Goal: Task Accomplishment & Management: Manage account settings

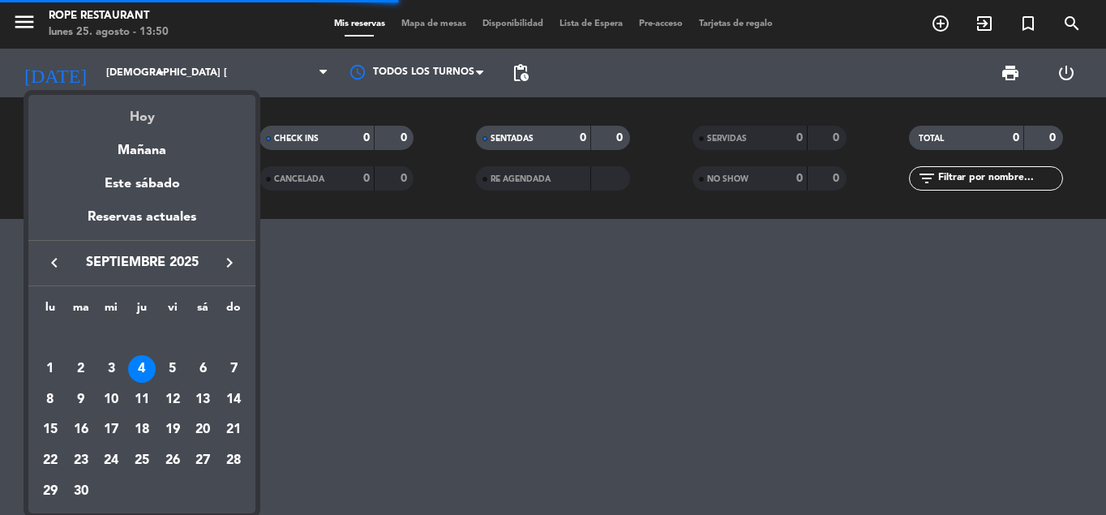
click at [148, 114] on div "Hoy" at bounding box center [141, 111] width 227 height 33
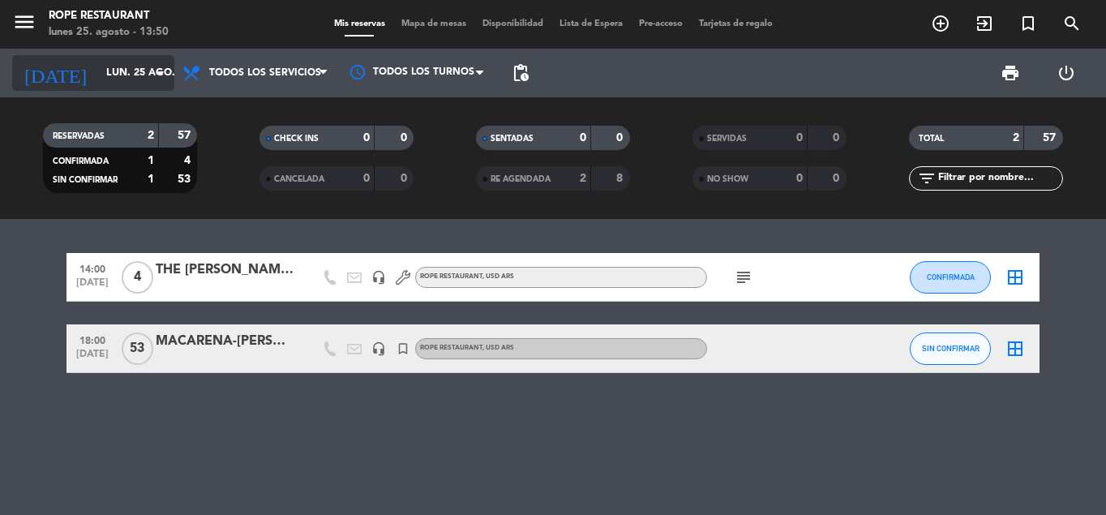
click at [145, 82] on input "lun. 25 ago." at bounding box center [166, 73] width 137 height 28
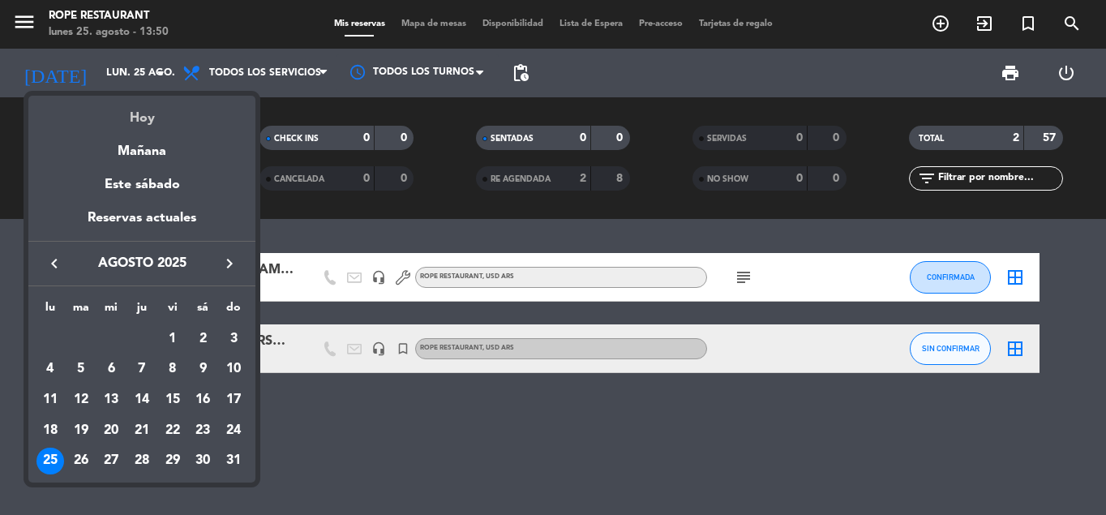
click at [149, 121] on div "Hoy" at bounding box center [141, 112] width 227 height 33
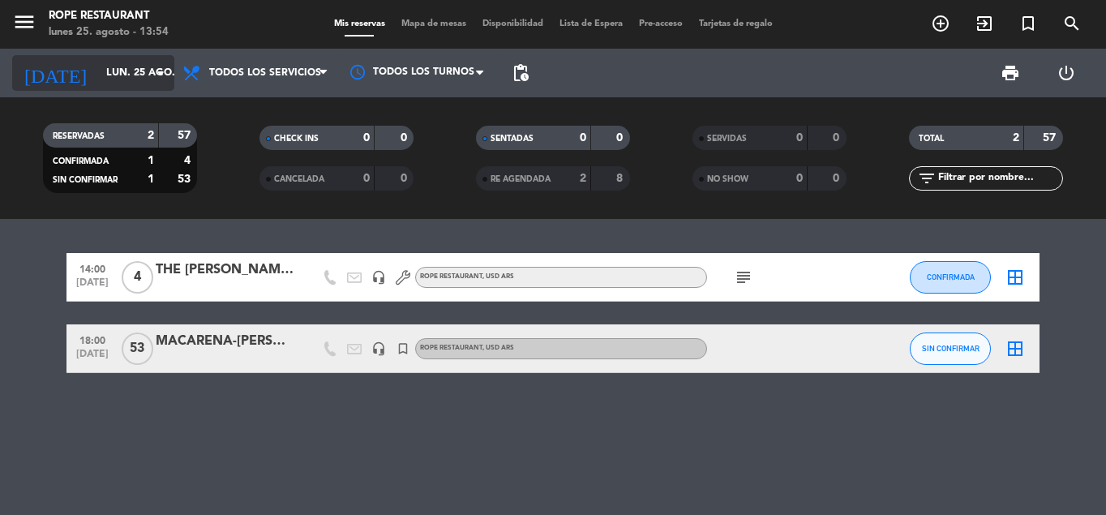
click at [98, 79] on input "lun. 25 ago." at bounding box center [166, 73] width 137 height 28
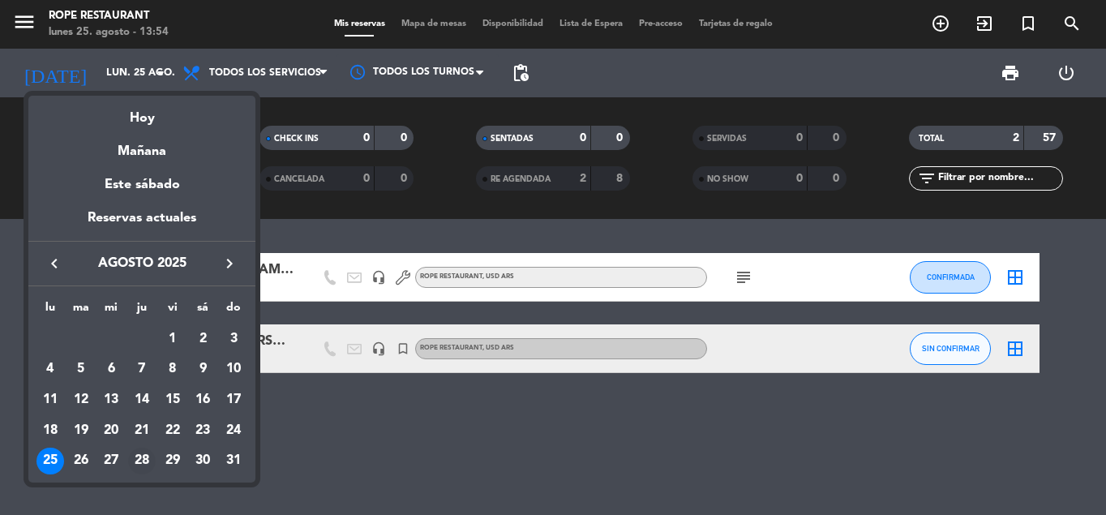
click at [140, 465] on div "28" at bounding box center [142, 461] width 28 height 28
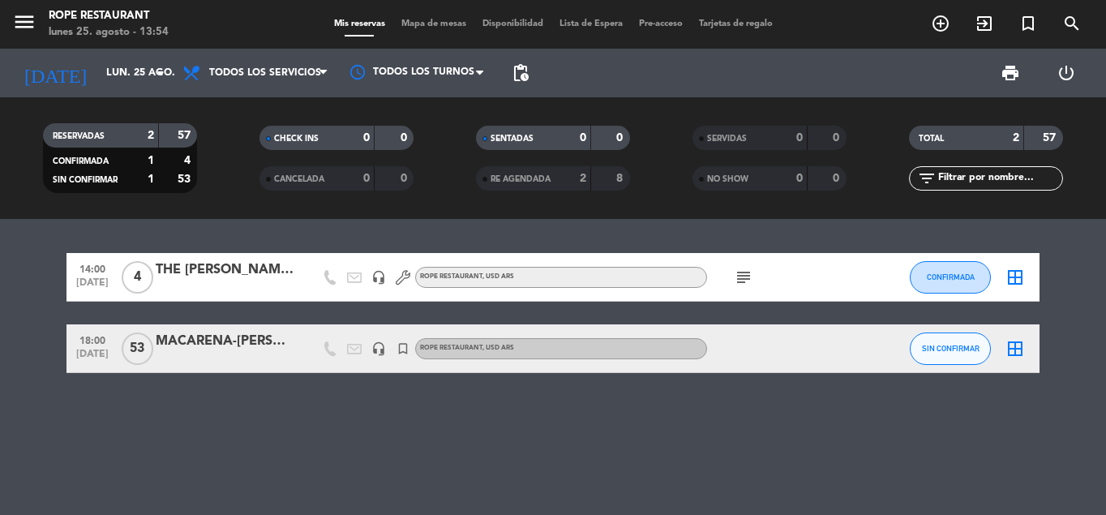
type input "jue. 28 ago."
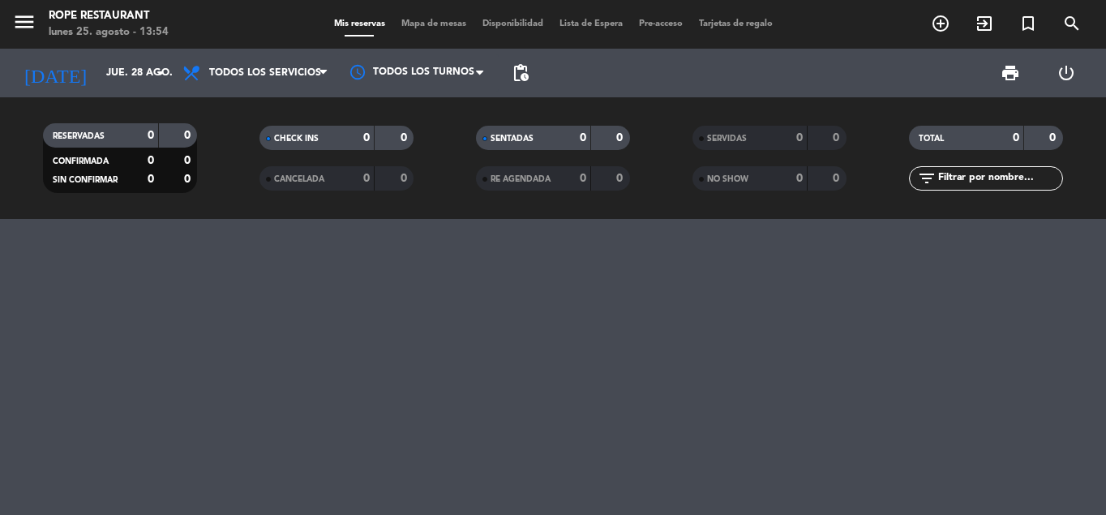
click at [579, 24] on span "Lista de Espera" at bounding box center [590, 23] width 79 height 9
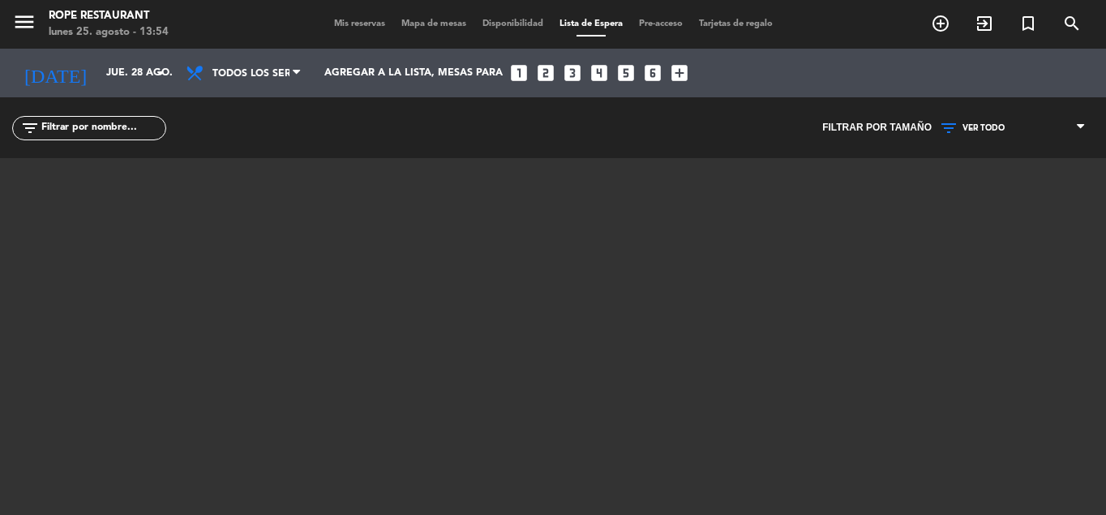
click at [340, 22] on span "Mis reservas" at bounding box center [359, 23] width 67 height 9
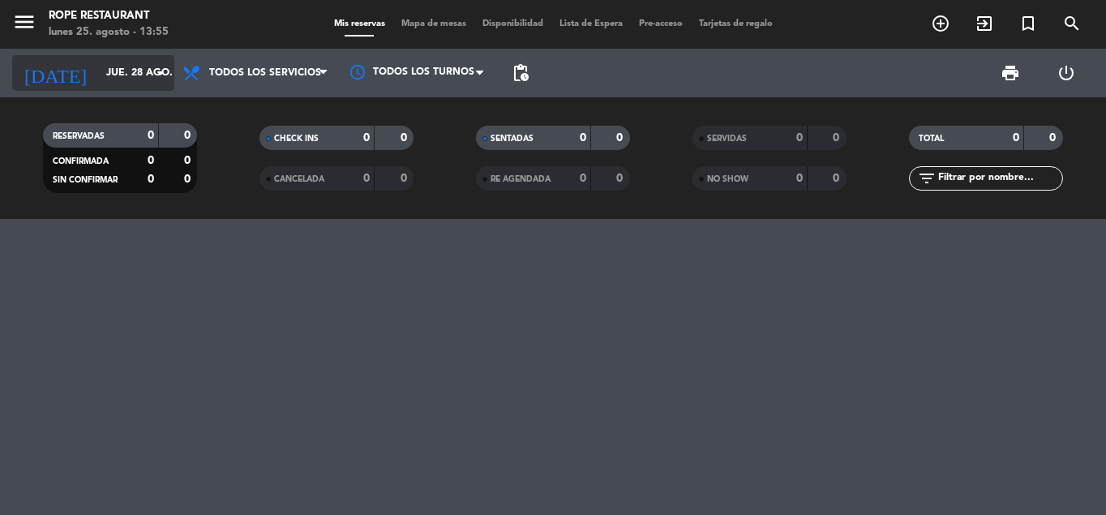
click at [78, 88] on div "[DATE] jue. 28 ago. arrow_drop_down" at bounding box center [93, 73] width 162 height 36
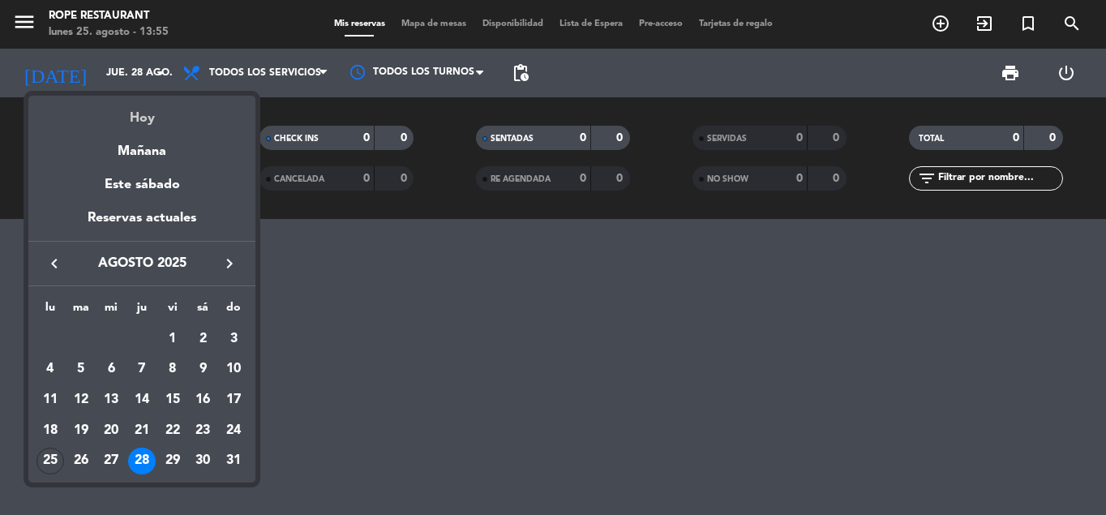
click at [151, 118] on div "Hoy" at bounding box center [141, 112] width 227 height 33
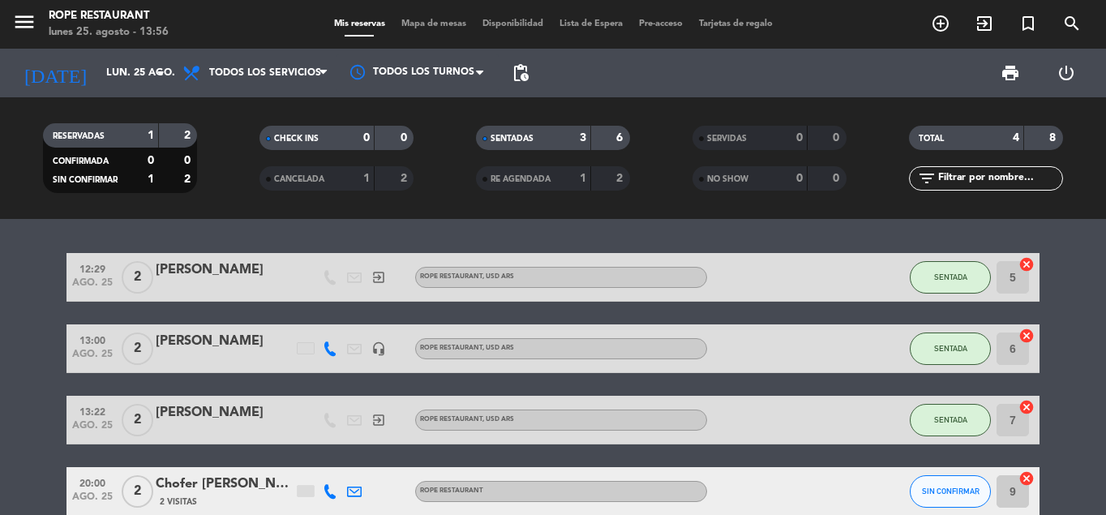
scroll to position [82, 0]
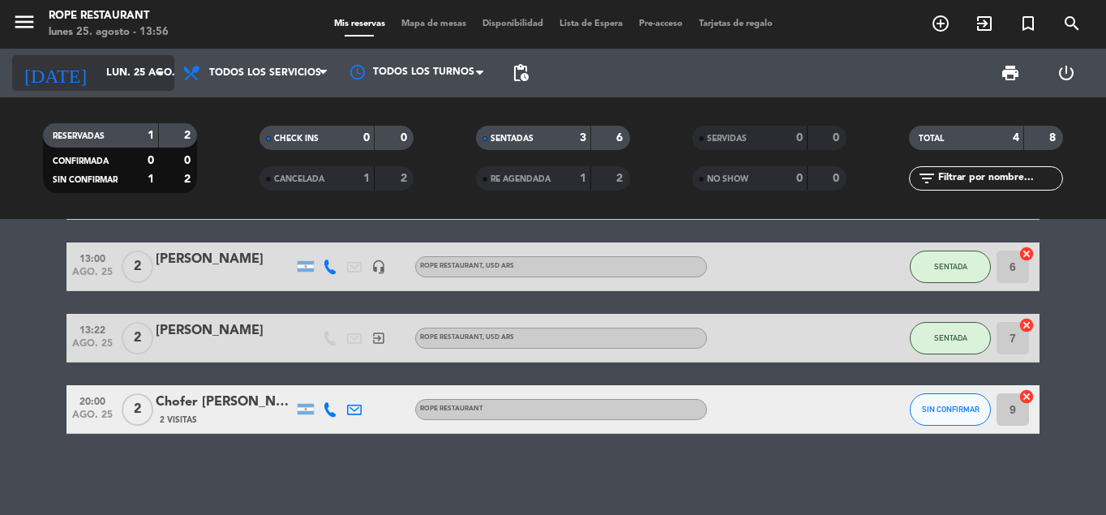
click at [117, 78] on input "lun. 25 ago." at bounding box center [166, 73] width 137 height 28
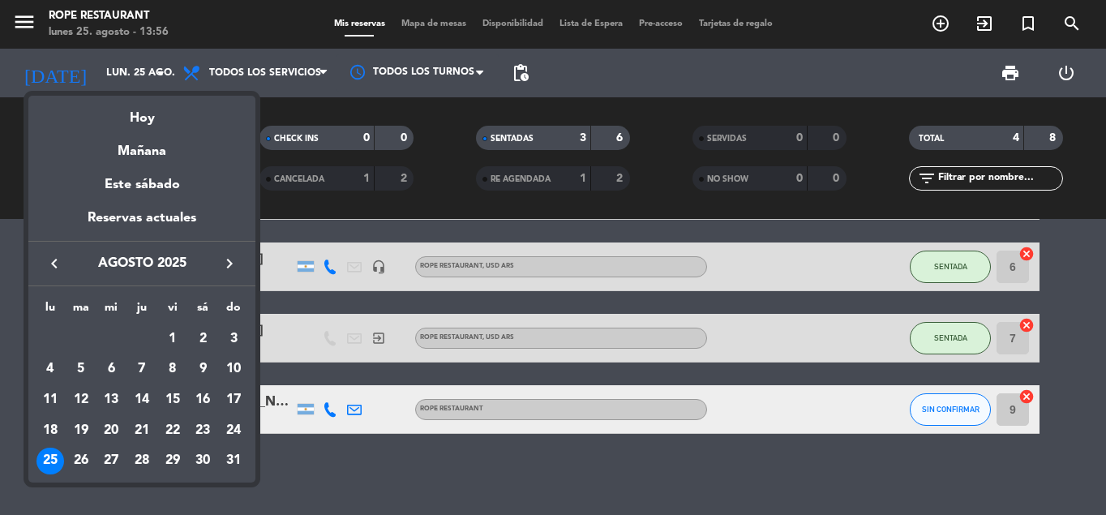
click at [54, 460] on div "25" at bounding box center [50, 461] width 28 height 28
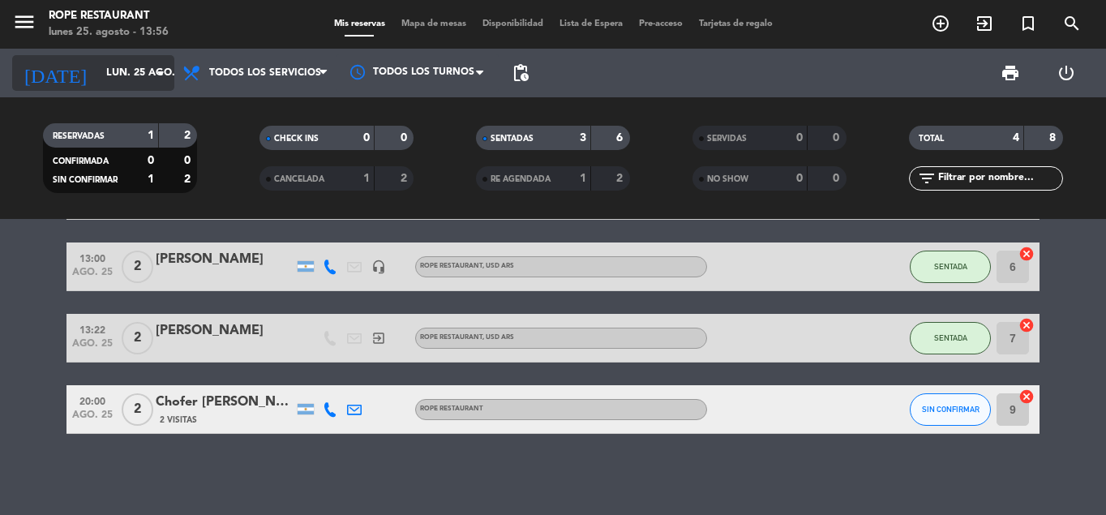
click at [108, 77] on input "lun. 25 ago." at bounding box center [166, 73] width 137 height 28
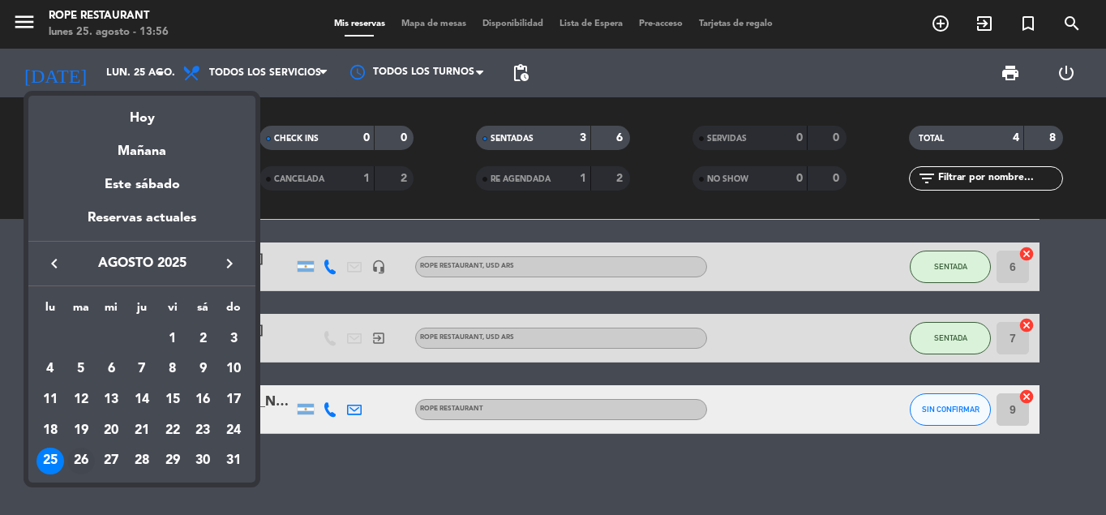
click at [78, 457] on div "26" at bounding box center [81, 461] width 28 height 28
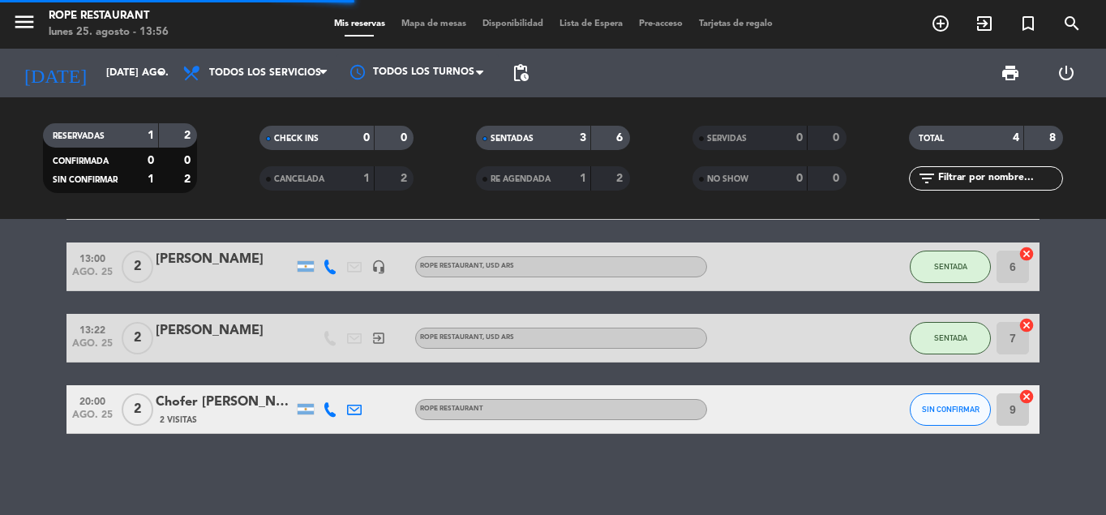
scroll to position [0, 0]
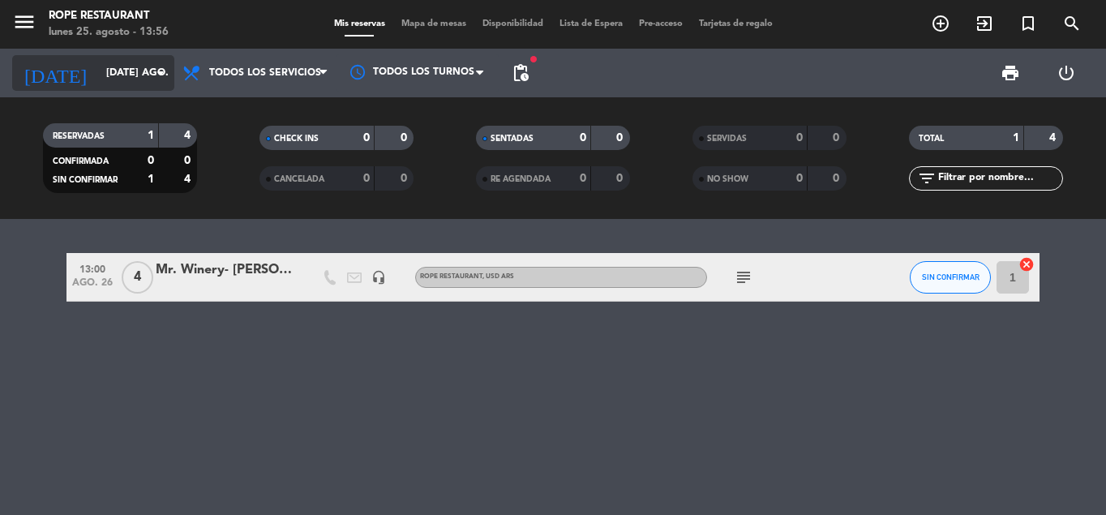
click at [132, 74] on input "[DATE] ago." at bounding box center [166, 73] width 137 height 28
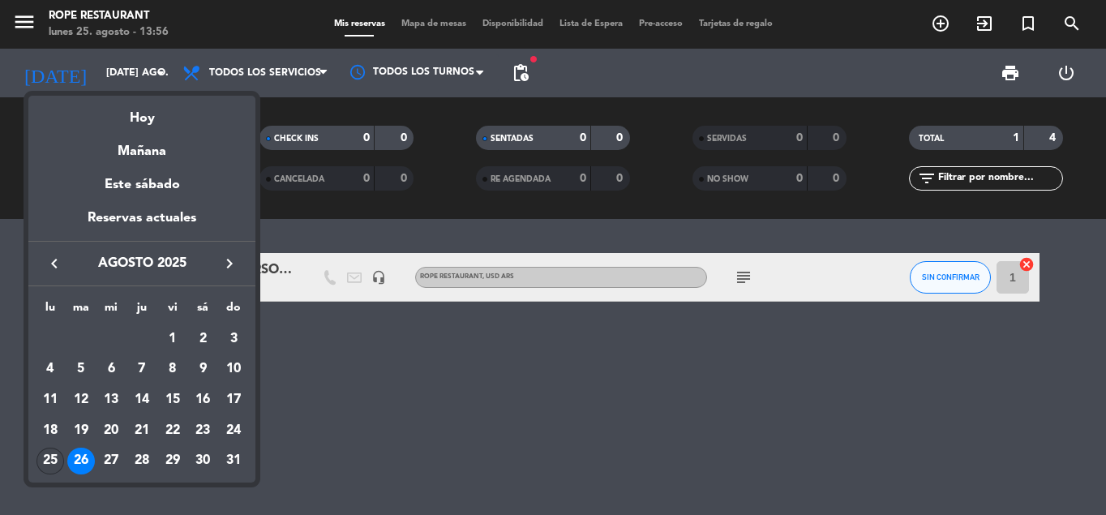
click at [48, 465] on div "25" at bounding box center [50, 461] width 28 height 28
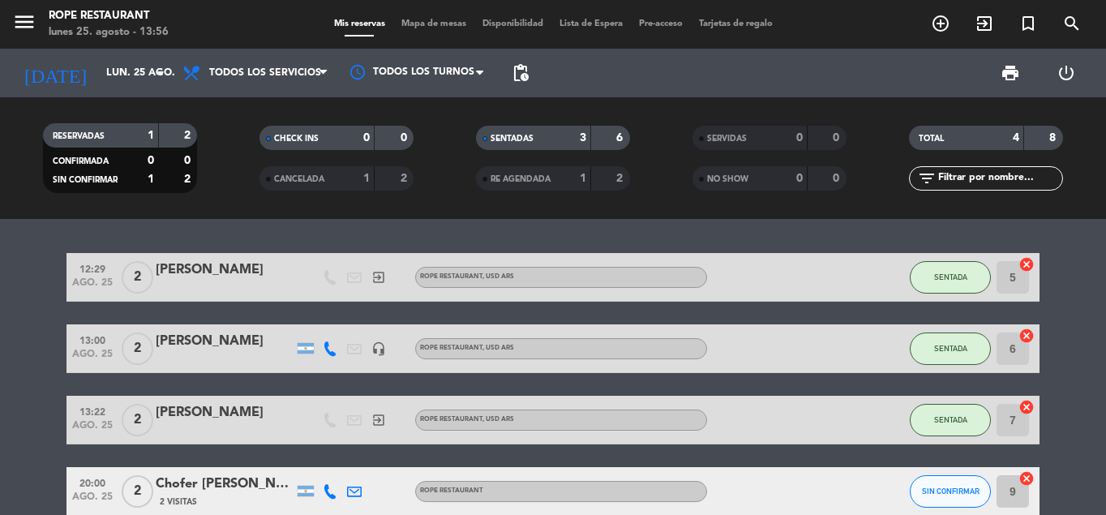
scroll to position [82, 0]
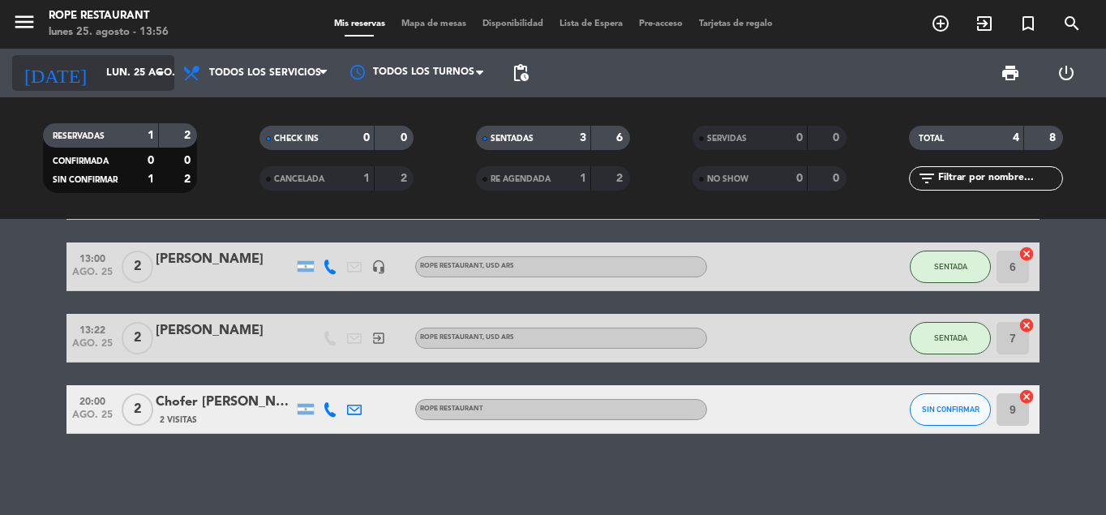
click at [98, 71] on input "lun. 25 ago." at bounding box center [166, 73] width 137 height 28
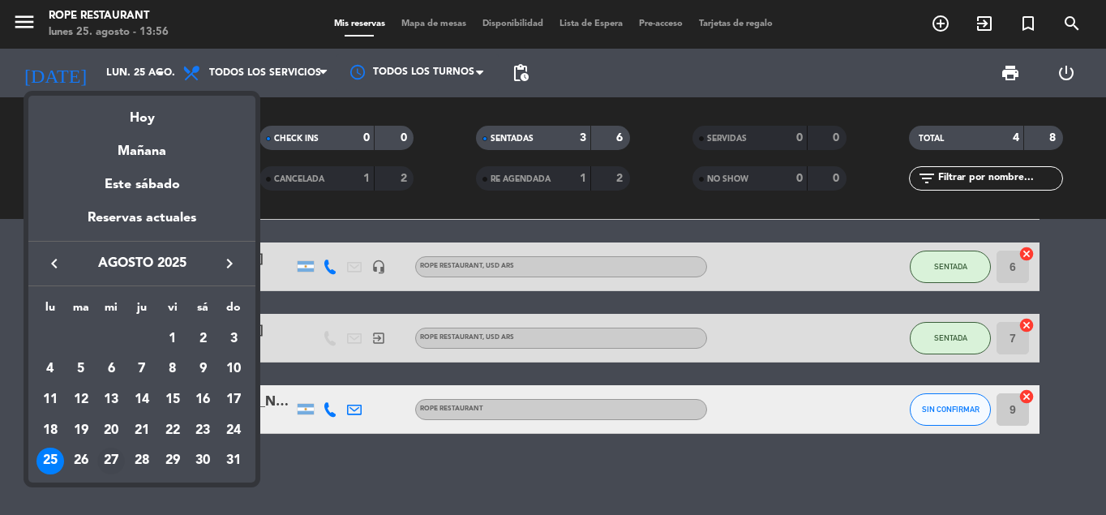
click at [104, 460] on div "27" at bounding box center [111, 461] width 28 height 28
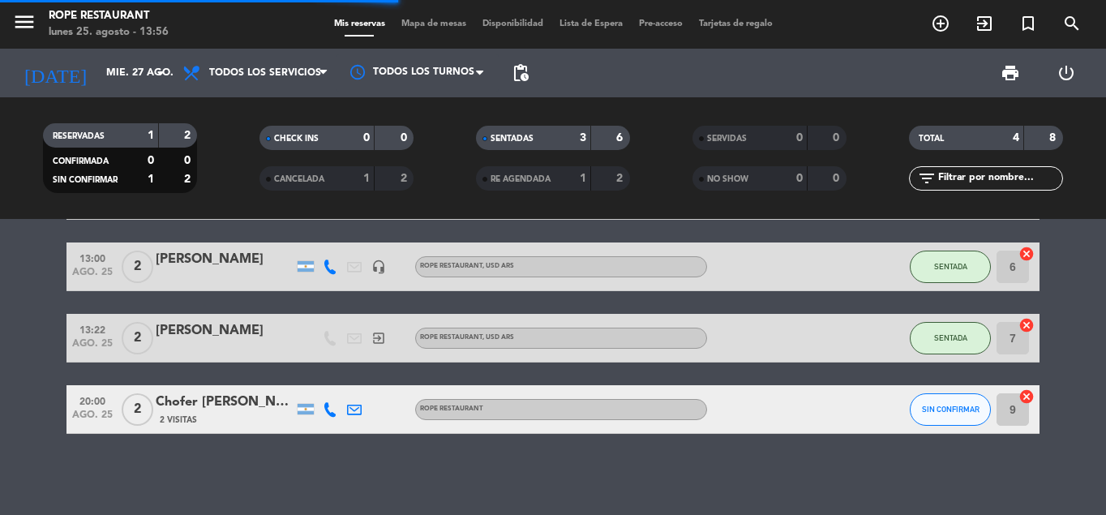
scroll to position [0, 0]
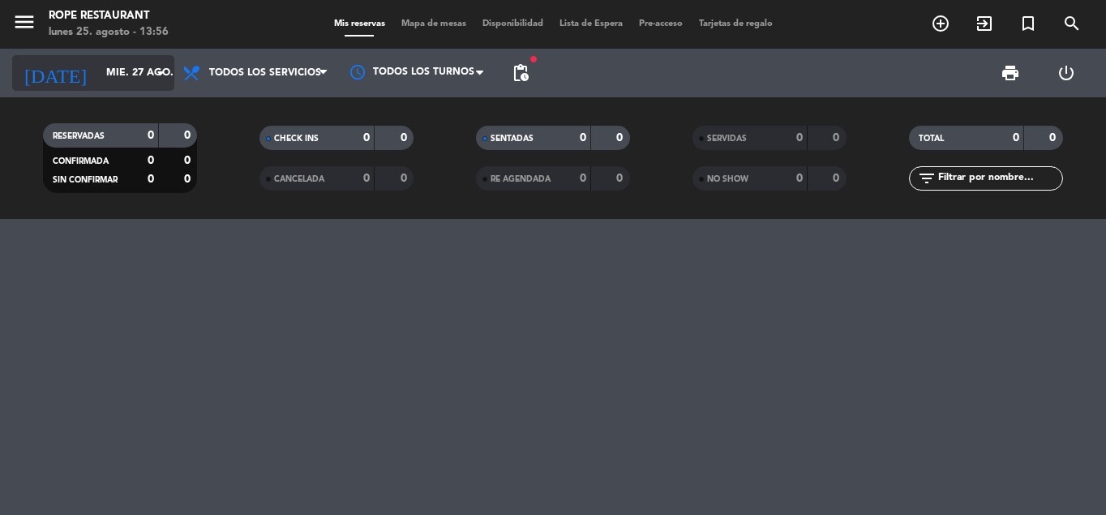
click at [98, 71] on input "mié. 27 ago." at bounding box center [166, 73] width 137 height 28
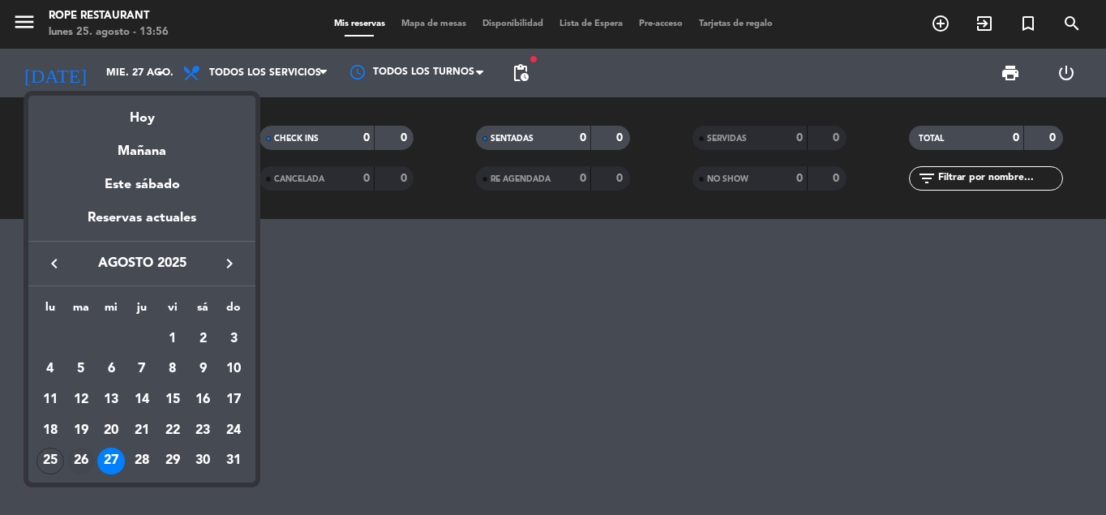
click at [68, 468] on td "26" at bounding box center [81, 461] width 31 height 31
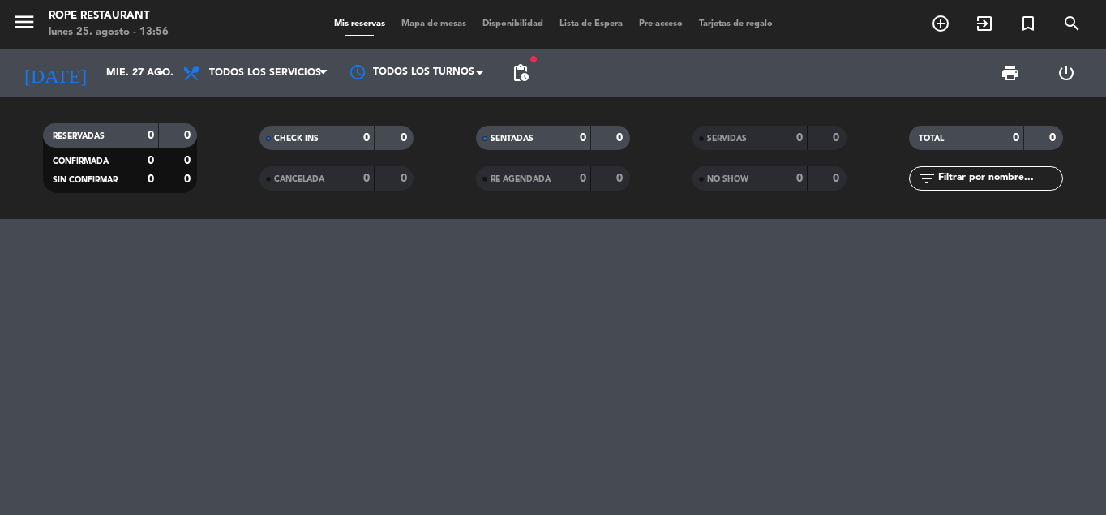
type input "[DATE] ago."
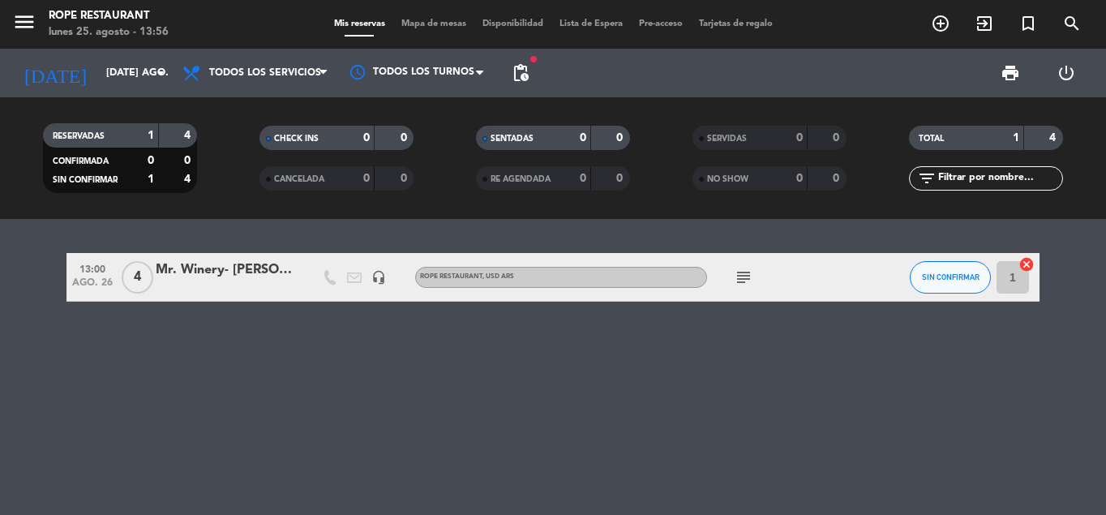
click at [746, 280] on icon "subject" at bounding box center [743, 276] width 19 height 19
click at [246, 272] on div "Mr. Winery- [PERSON_NAME]" at bounding box center [225, 269] width 138 height 21
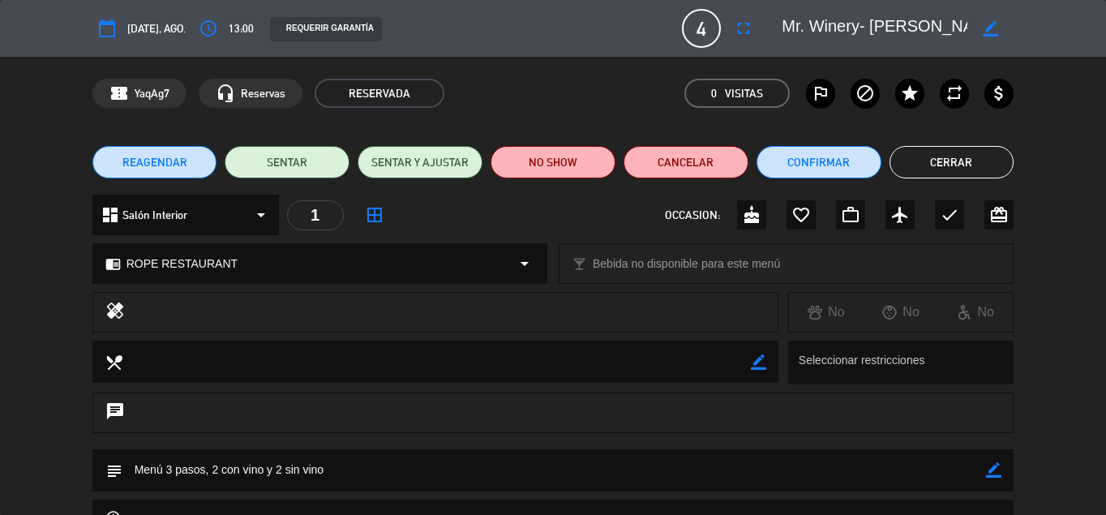
click at [950, 154] on button "Cerrar" at bounding box center [951, 162] width 125 height 32
